Goal: Navigation & Orientation: Go to known website

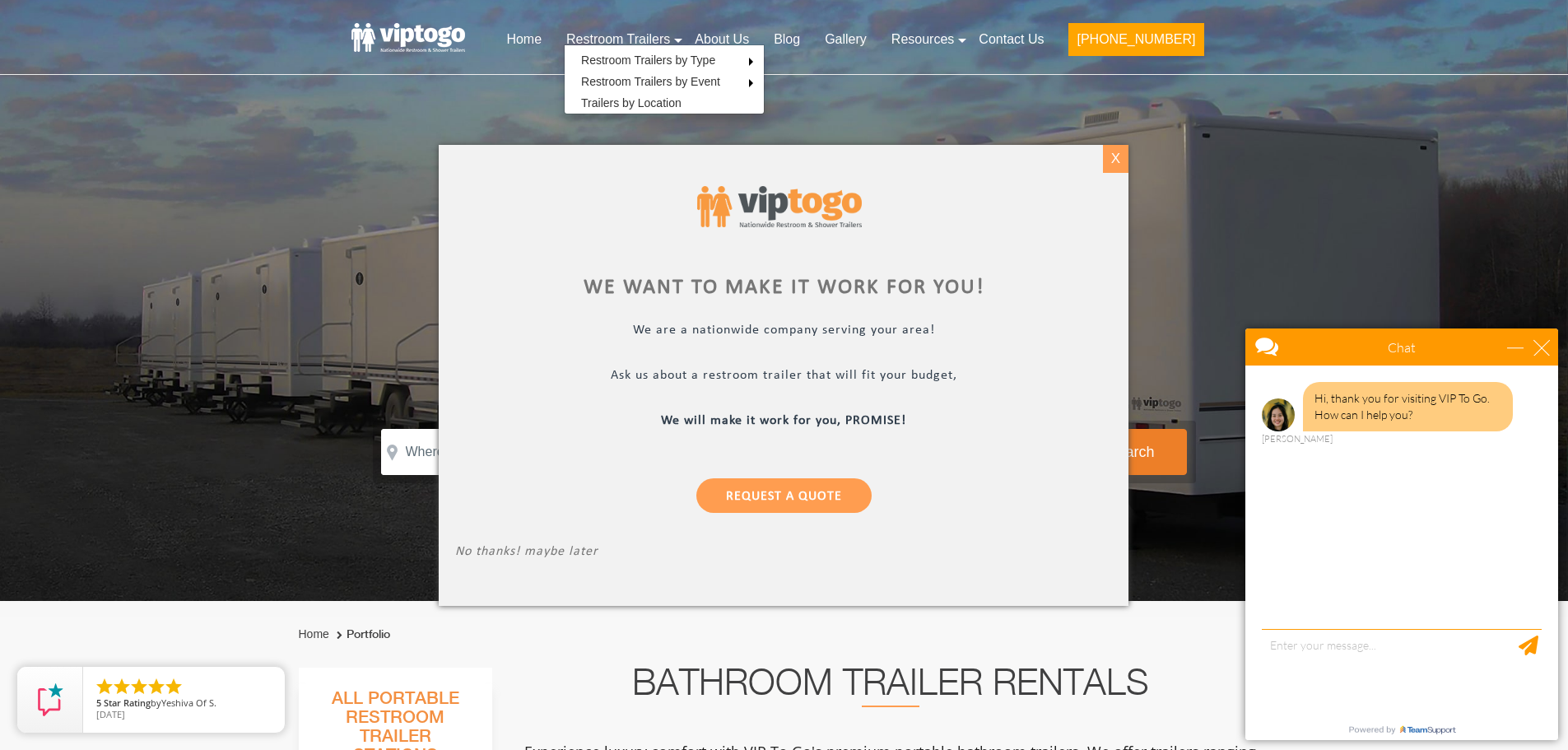
click at [1115, 166] on div "X" at bounding box center [1115, 159] width 26 height 28
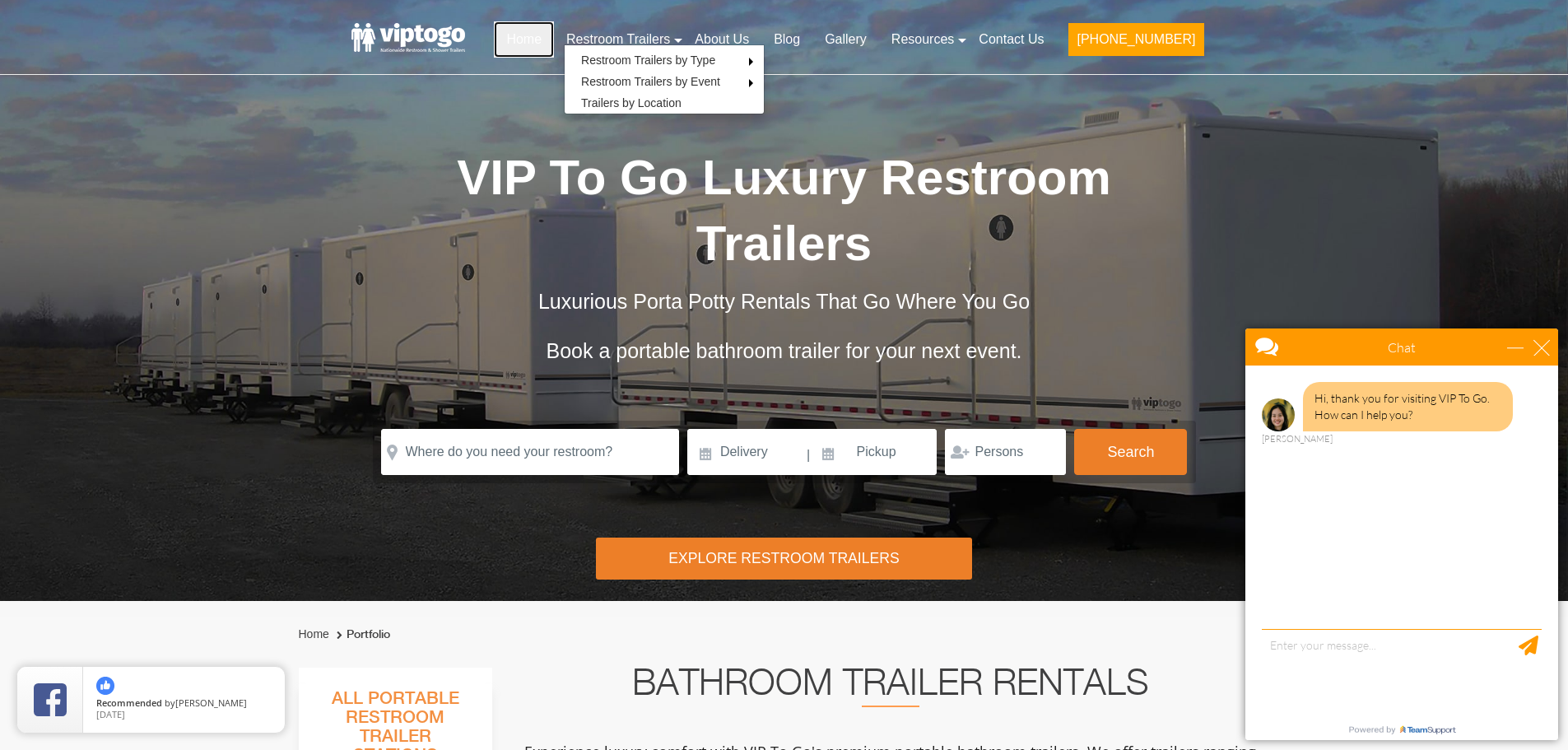
click at [554, 37] on link "Home" at bounding box center [524, 39] width 60 height 36
